Goal: Task Accomplishment & Management: Manage account settings

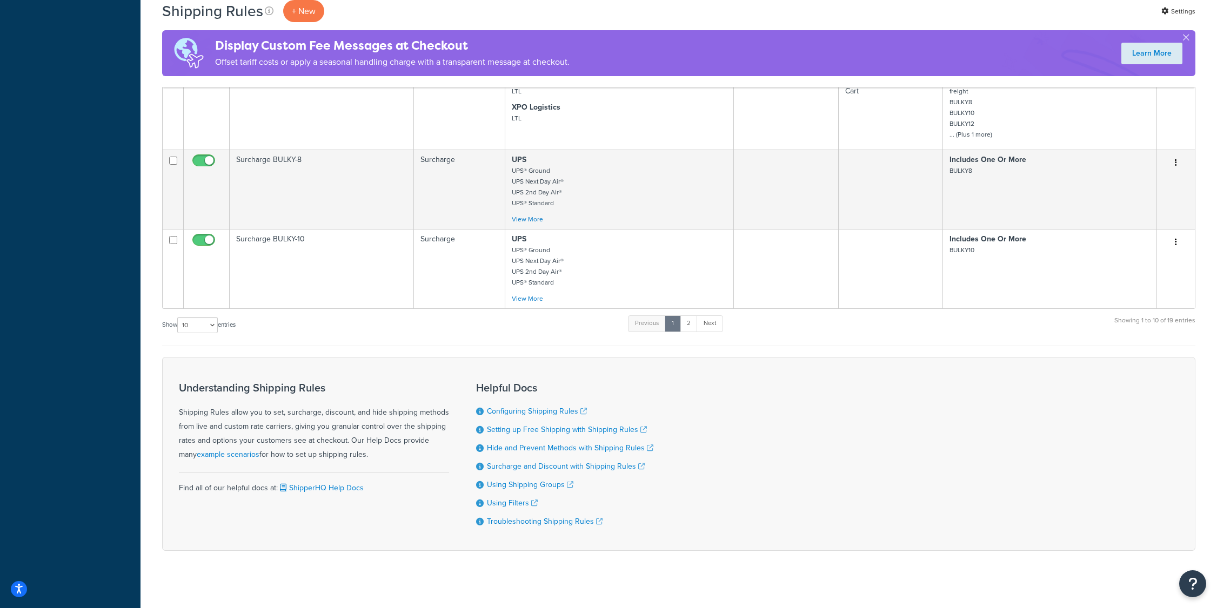
scroll to position [735, 0]
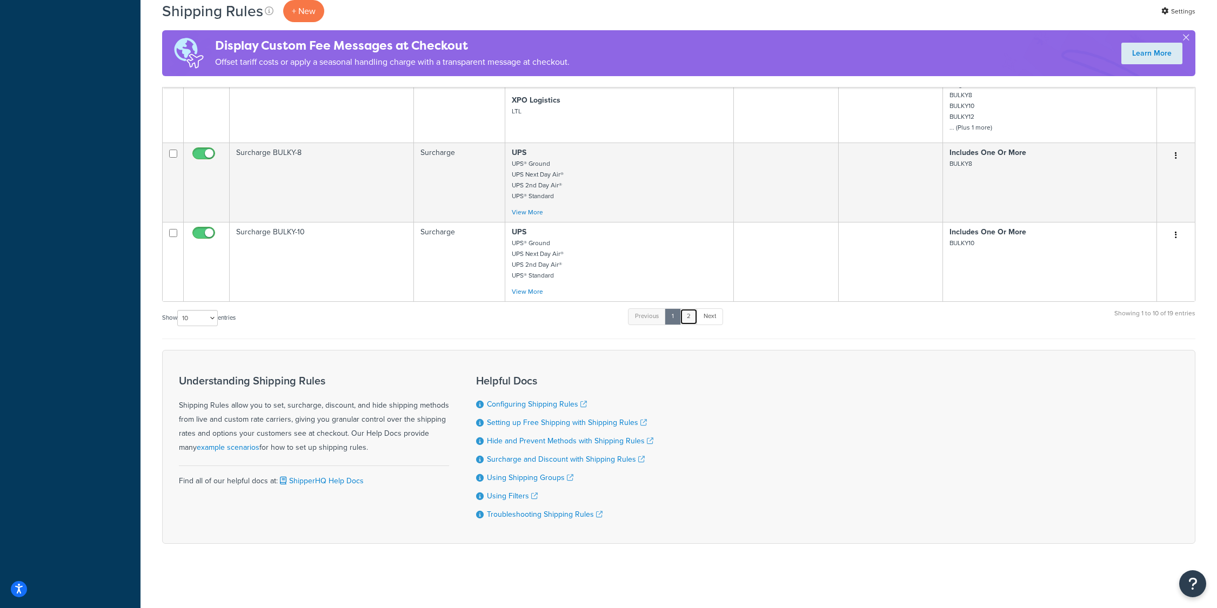
click at [688, 312] on link "2" at bounding box center [689, 316] width 18 height 16
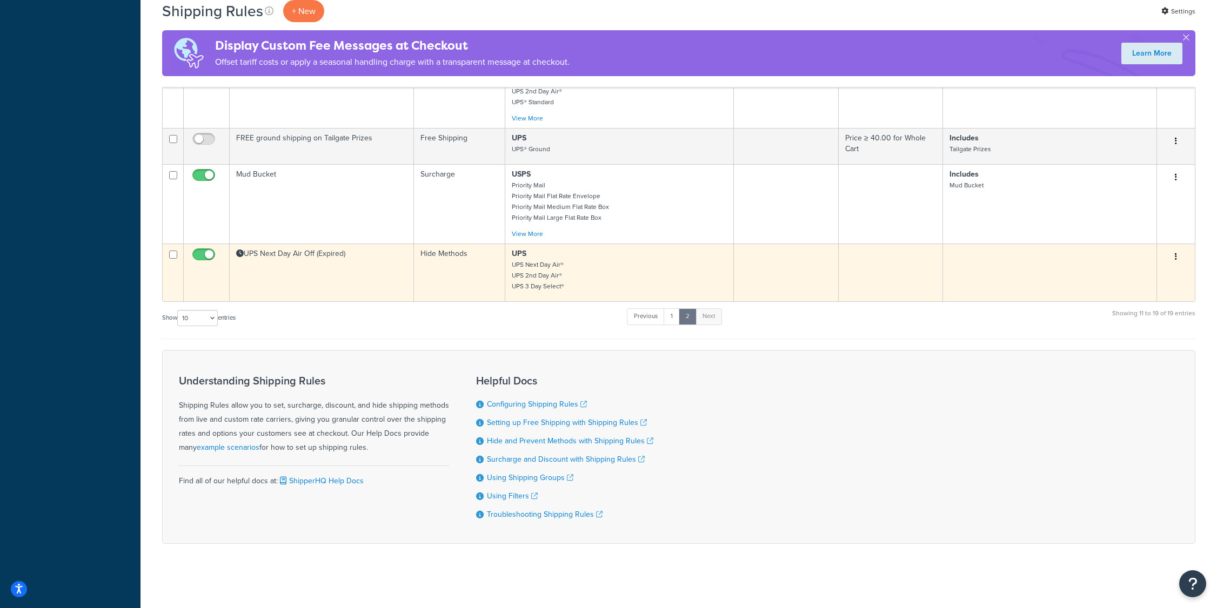
click at [444, 290] on td "Hide Methods" at bounding box center [459, 273] width 91 height 58
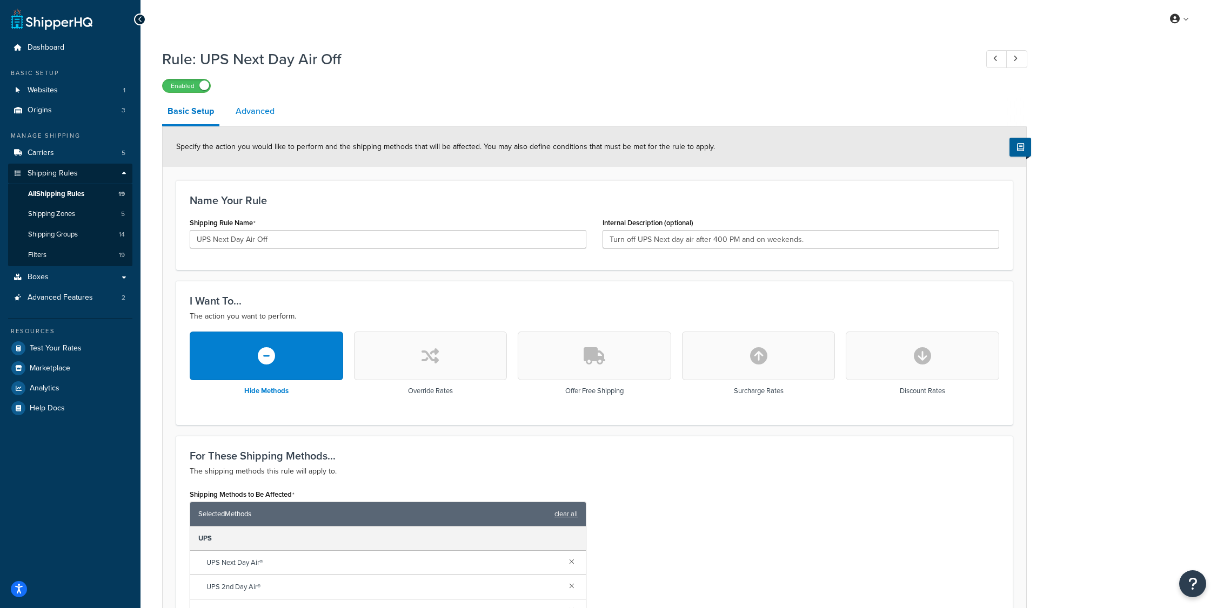
click at [238, 110] on link "Advanced" at bounding box center [255, 111] width 50 height 26
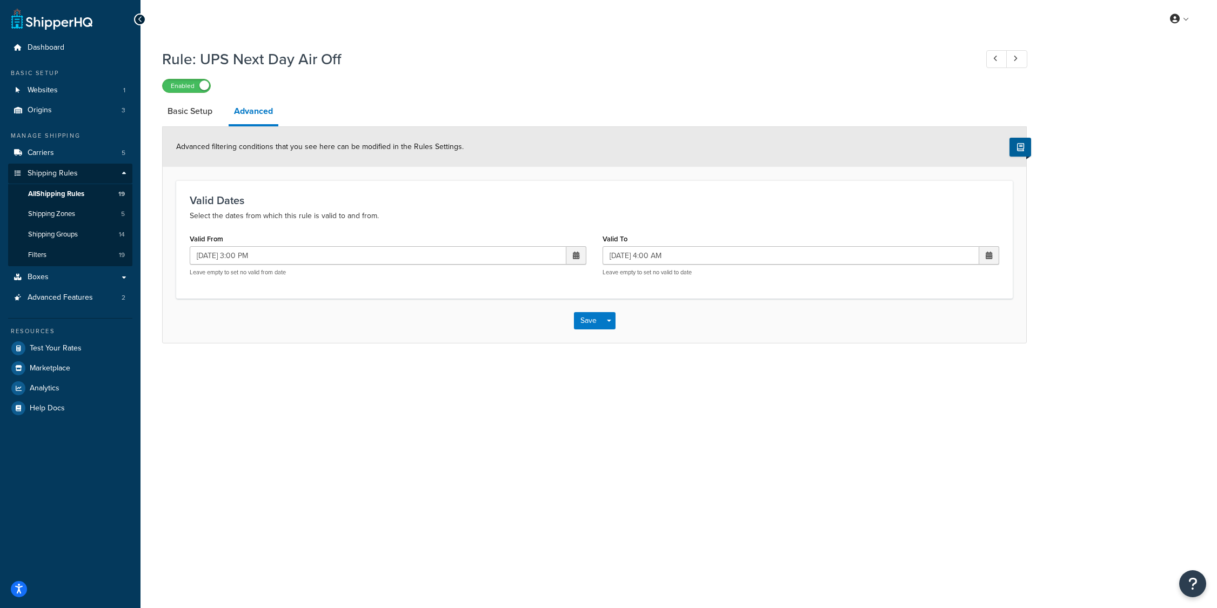
click at [581, 252] on span at bounding box center [576, 255] width 20 height 18
click at [542, 345] on td "18" at bounding box center [537, 341] width 18 height 16
type input "[DATE] 3:00 PM"
click at [987, 253] on span at bounding box center [988, 256] width 6 height 8
click at [963, 343] on td "19" at bounding box center [968, 341] width 18 height 16
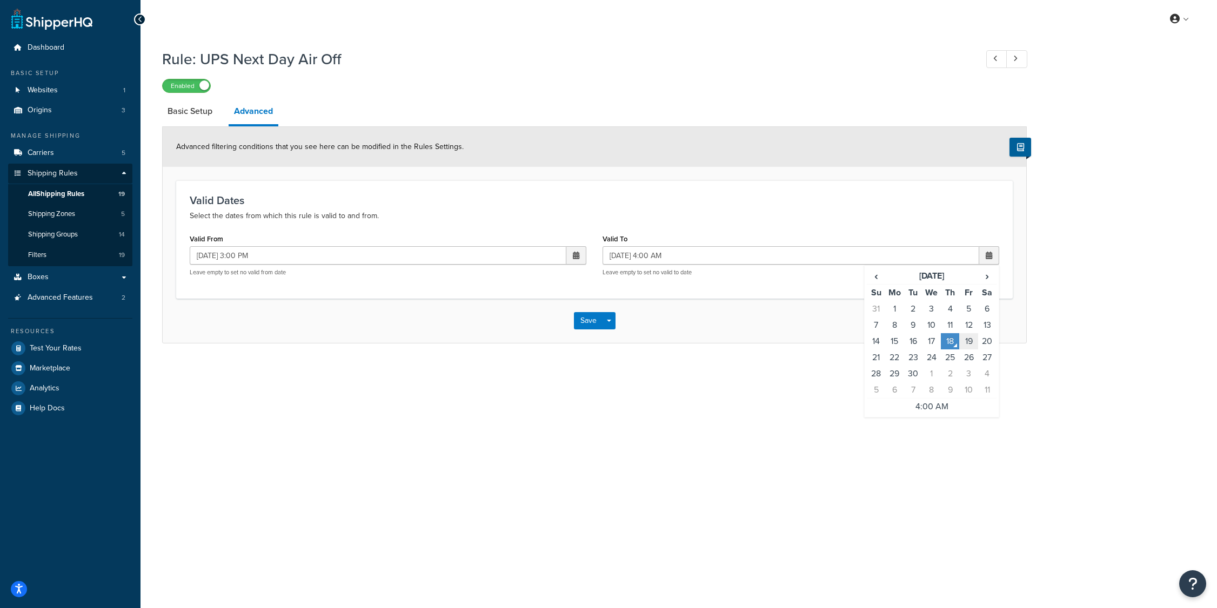
type input "[DATE] 4:00 AM"
click at [586, 319] on button "Save" at bounding box center [588, 320] width 29 height 17
